Goal: Information Seeking & Learning: Learn about a topic

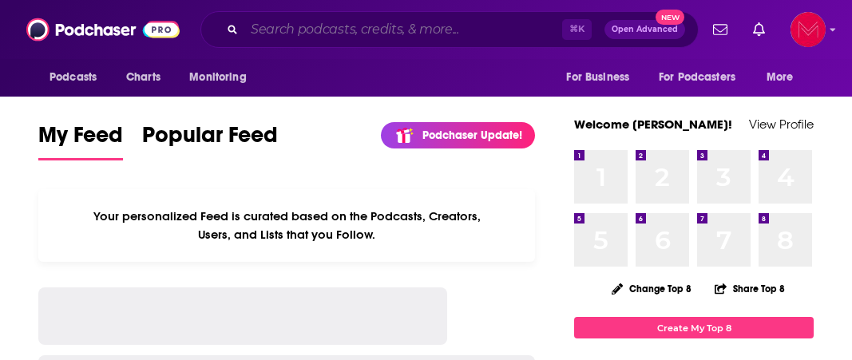
click at [379, 41] on input "Search podcasts, credits, & more..." at bounding box center [403, 30] width 318 height 26
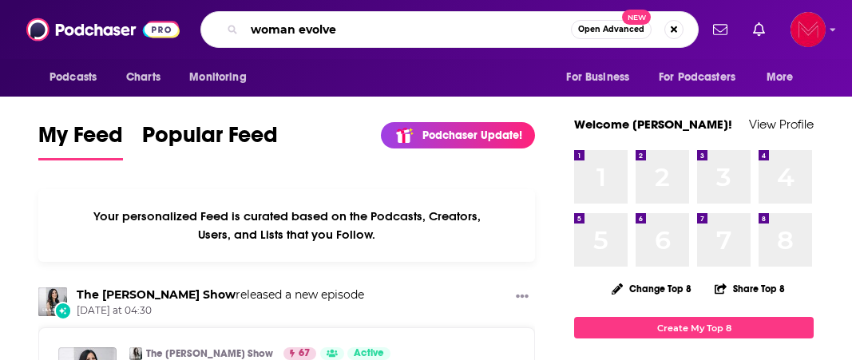
type input "woman evolve"
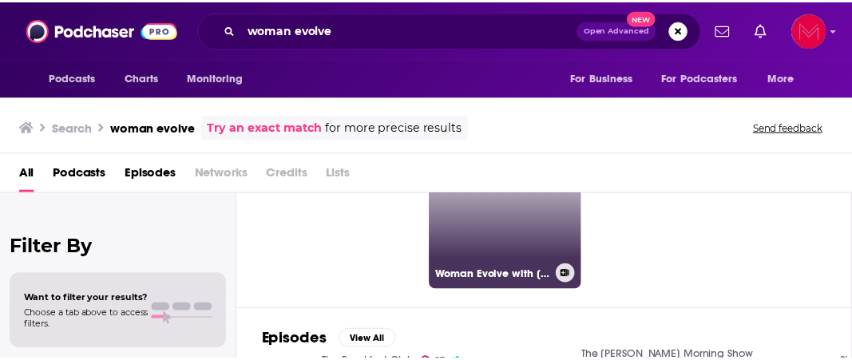
scroll to position [108, 0]
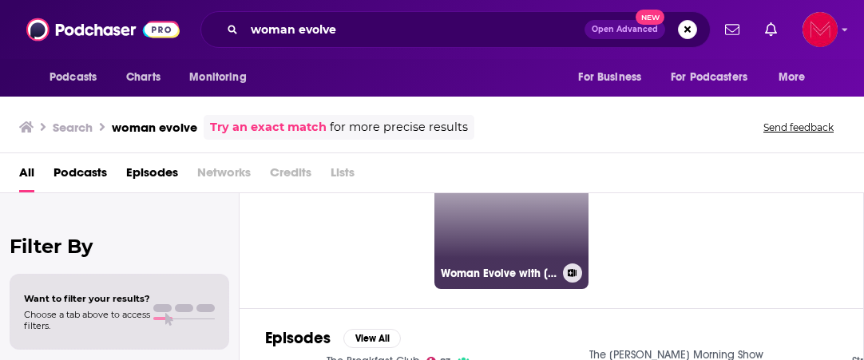
click at [507, 216] on link "Woman Evolve with [PERSON_NAME] [PERSON_NAME]" at bounding box center [511, 211] width 155 height 155
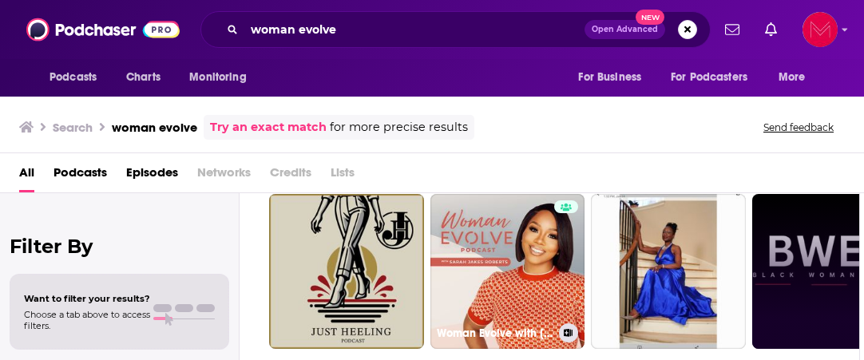
click at [566, 260] on div at bounding box center [566, 261] width 24 height 123
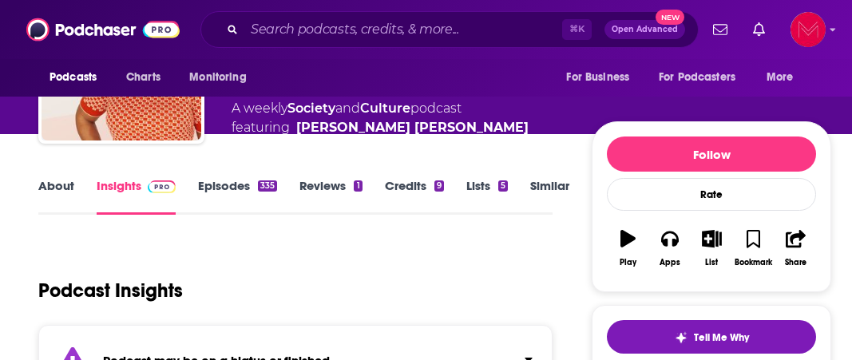
scroll to position [136, 0]
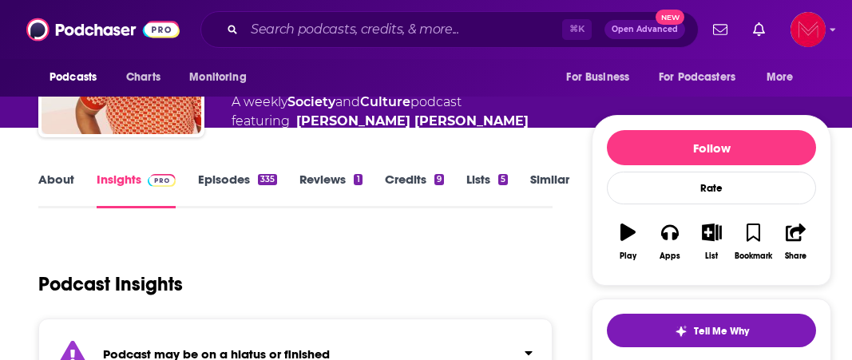
click at [228, 181] on link "Episodes 335" at bounding box center [237, 190] width 79 height 37
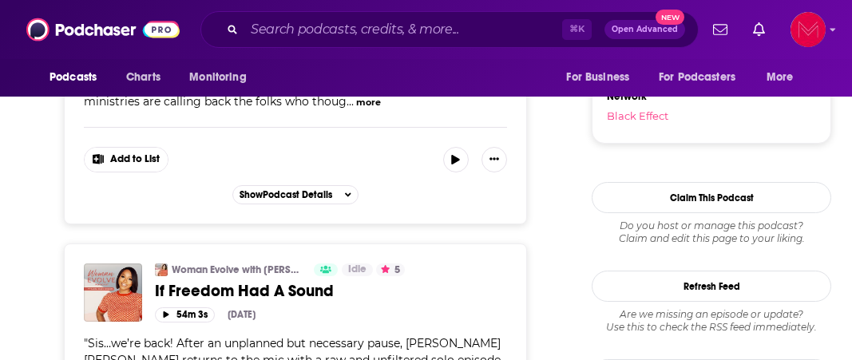
scroll to position [1824, 0]
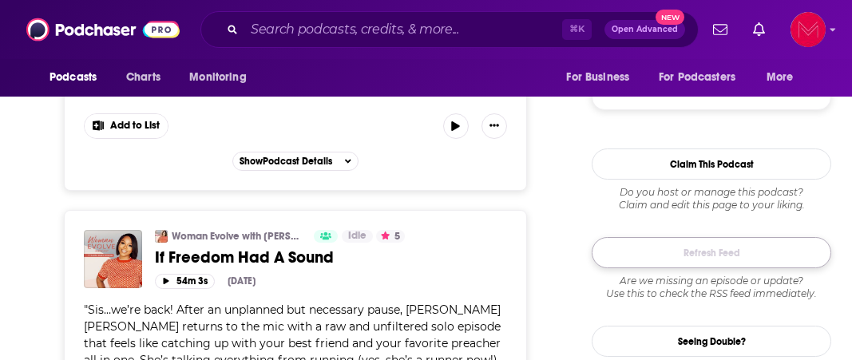
click at [740, 266] on button "Refresh Feed" at bounding box center [712, 252] width 240 height 31
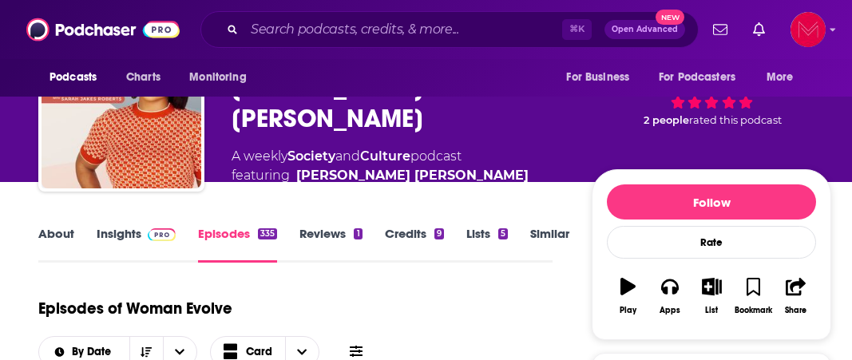
scroll to position [0, 0]
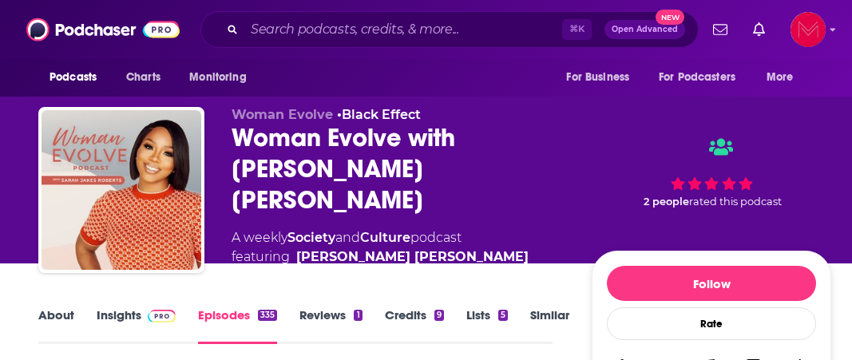
click at [122, 312] on link "Insights" at bounding box center [136, 326] width 79 height 37
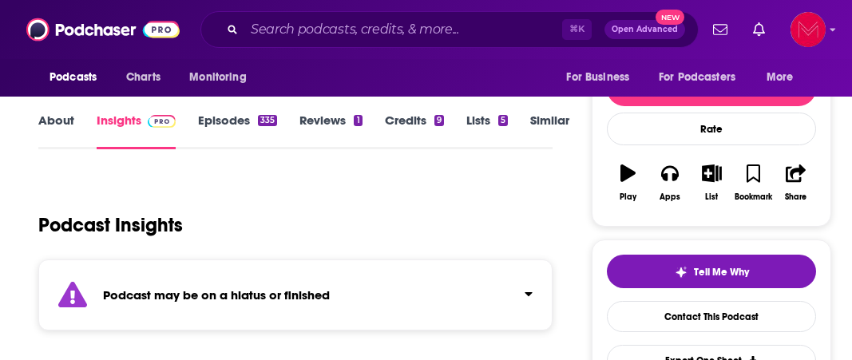
scroll to position [196, 0]
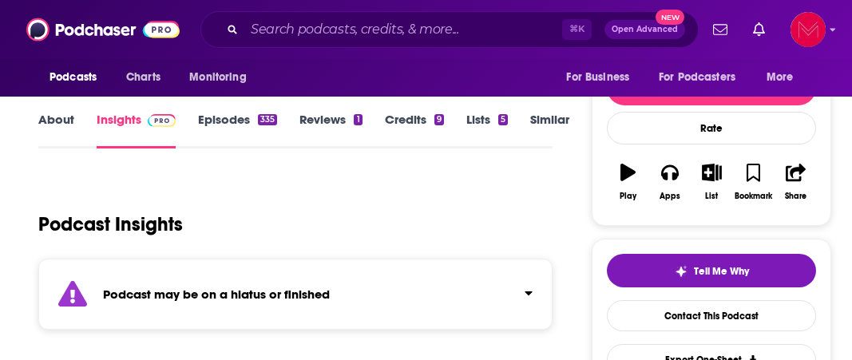
click at [531, 287] on icon "Click to expand status details" at bounding box center [529, 293] width 8 height 13
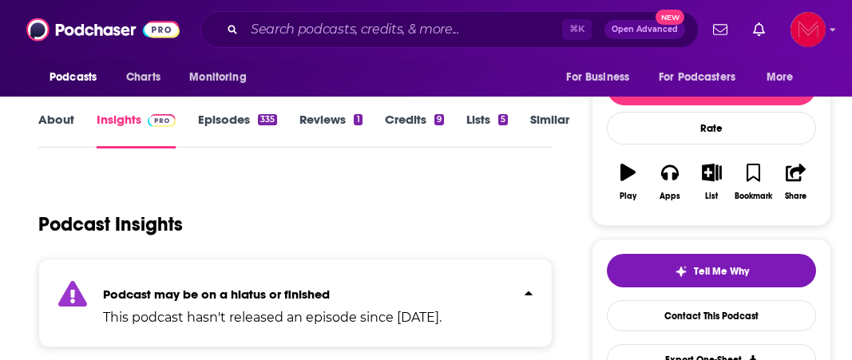
click at [343, 218] on div "Podcast Insights" at bounding box center [289, 214] width 502 height 81
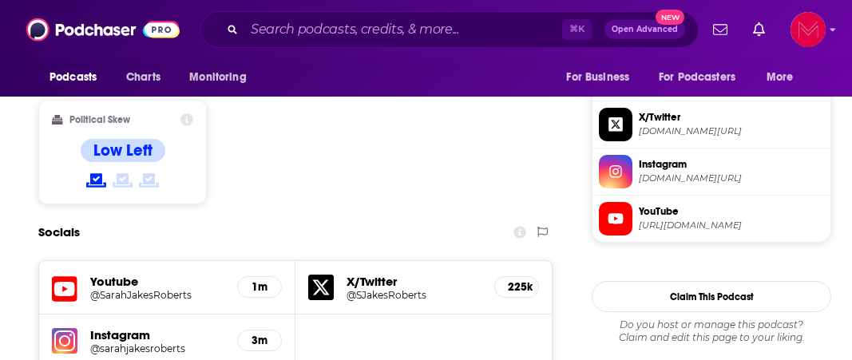
scroll to position [1353, 0]
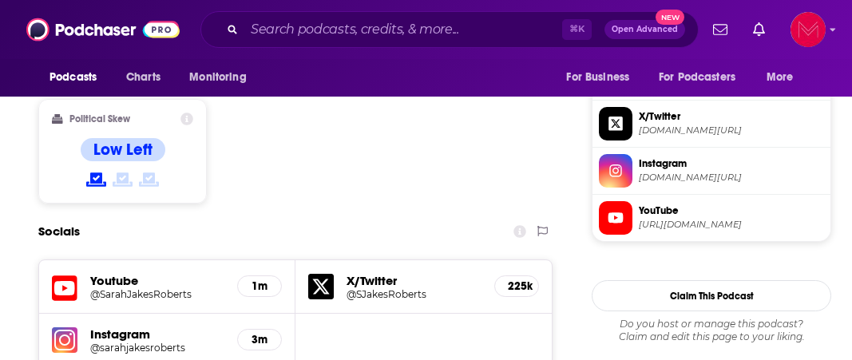
click at [179, 288] on h5 "@SarahJakesRoberts" at bounding box center [157, 294] width 134 height 12
click at [137, 327] on h5 "Instagram" at bounding box center [157, 334] width 134 height 15
click at [67, 327] on img at bounding box center [65, 340] width 26 height 26
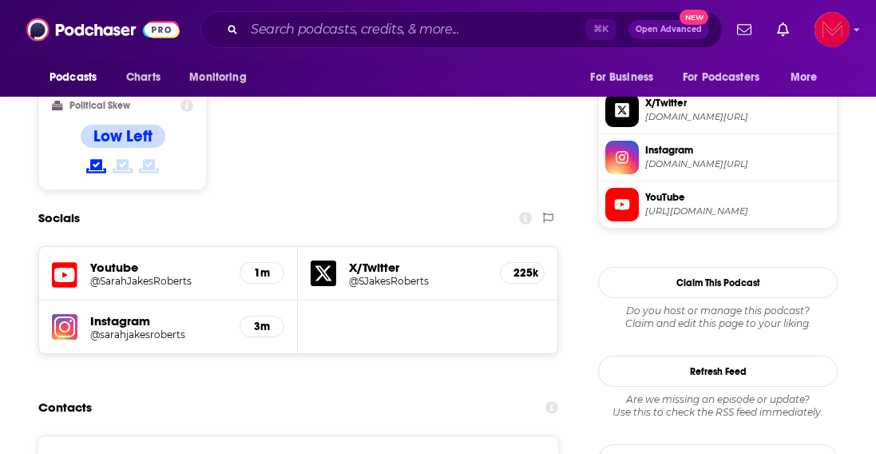
scroll to position [1368, 0]
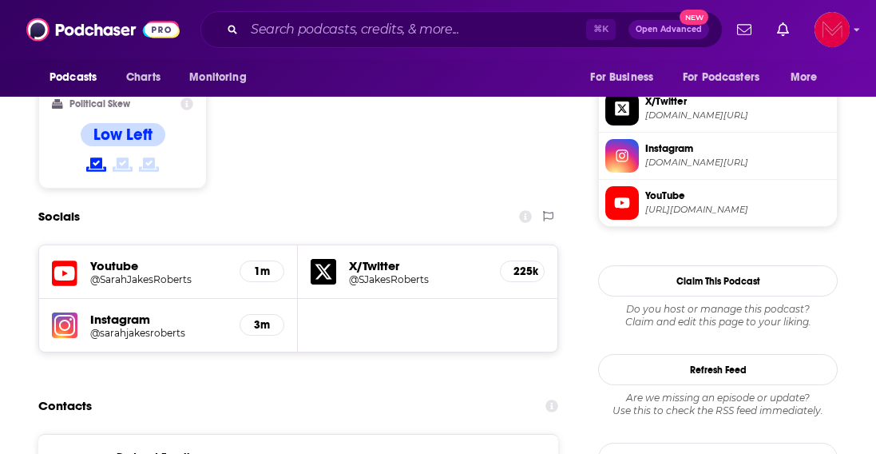
click at [201, 258] on h5 "Youtube" at bounding box center [158, 265] width 137 height 15
click at [112, 258] on h5 "Youtube" at bounding box center [158, 265] width 137 height 15
click at [64, 260] on icon at bounding box center [65, 273] width 26 height 26
